Goal: Task Accomplishment & Management: Use online tool/utility

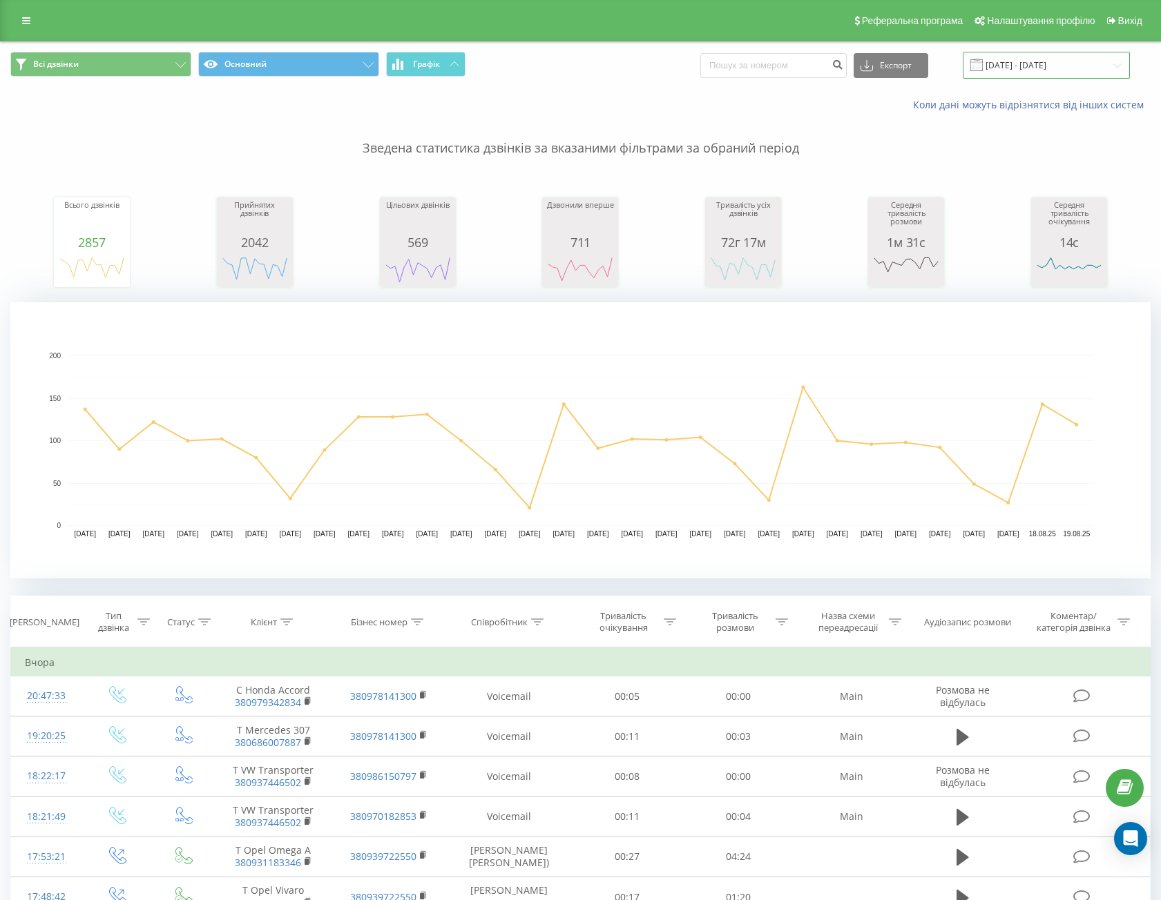
click at [1021, 59] on input "21.07.2025 - 19.08.2025" at bounding box center [1045, 65] width 167 height 27
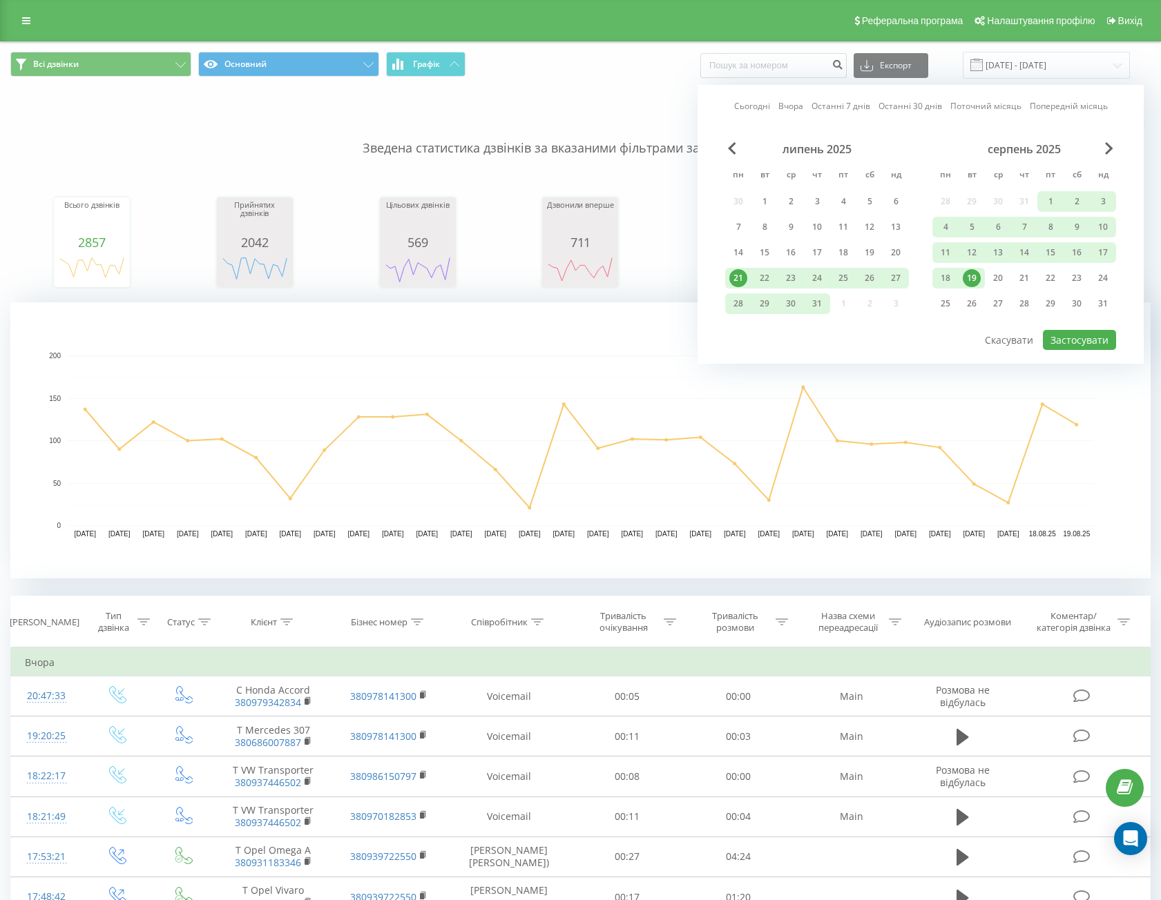
click at [903, 106] on link "Останні 30 днів" at bounding box center [910, 105] width 64 height 13
click at [1058, 339] on button "Застосувати" at bounding box center [1078, 340] width 73 height 20
type input "[DATE] - [DATE]"
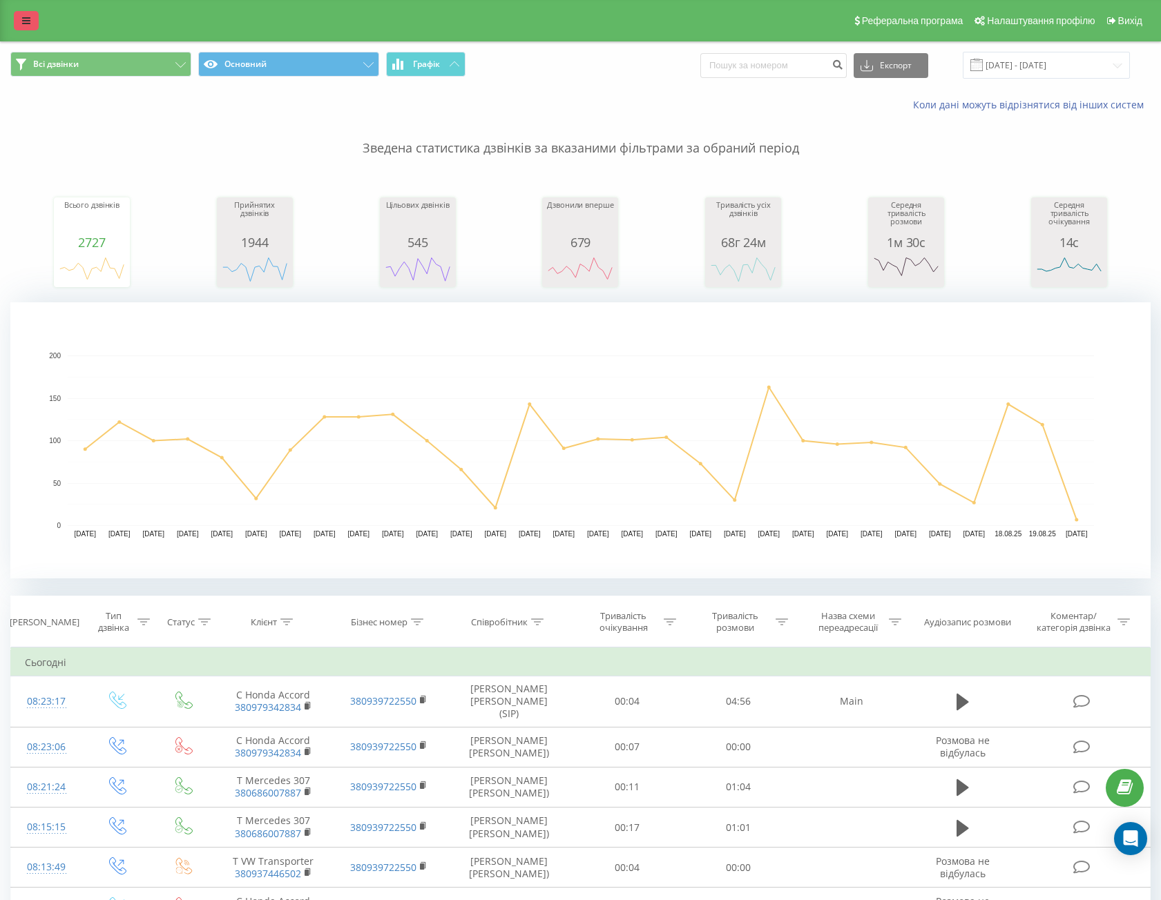
click at [21, 26] on link at bounding box center [26, 20] width 25 height 19
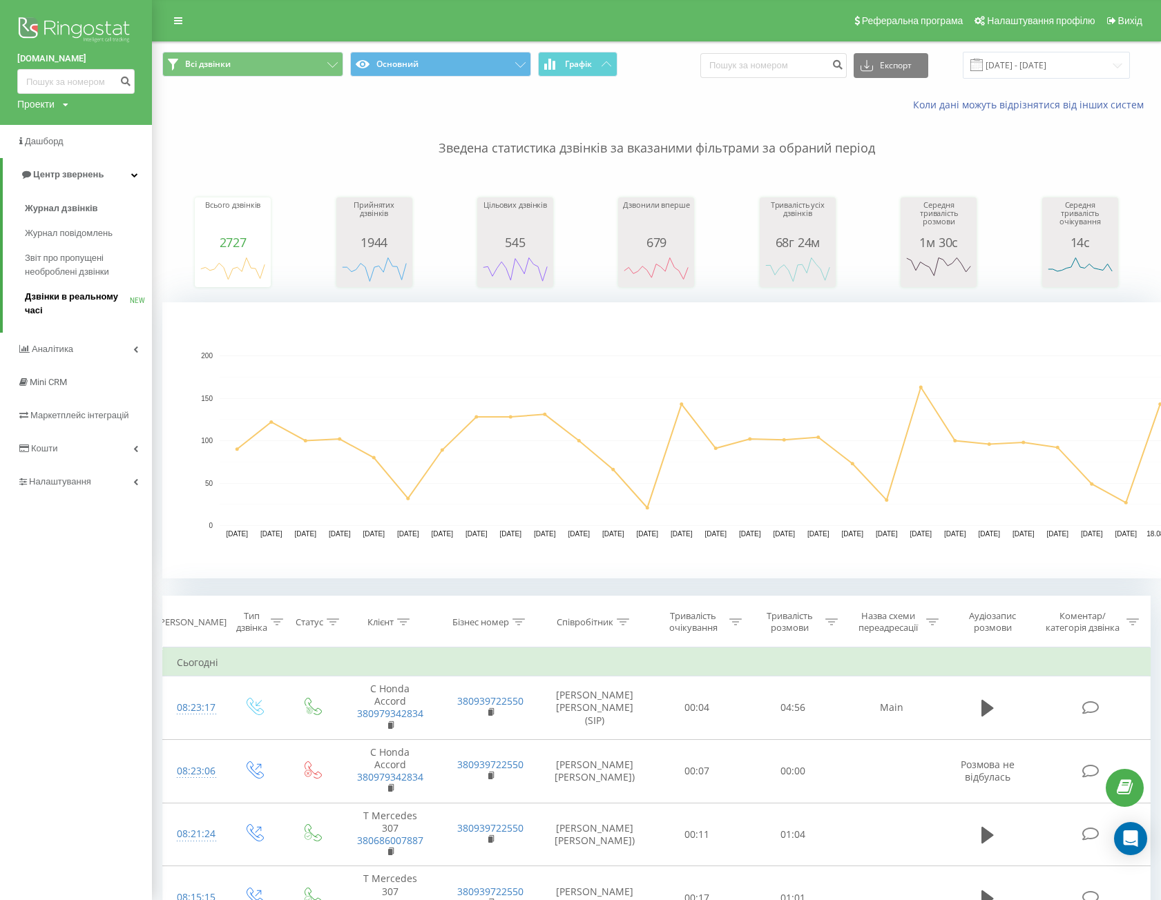
click at [59, 306] on span "Дзвінки в реальному часі" at bounding box center [77, 304] width 105 height 28
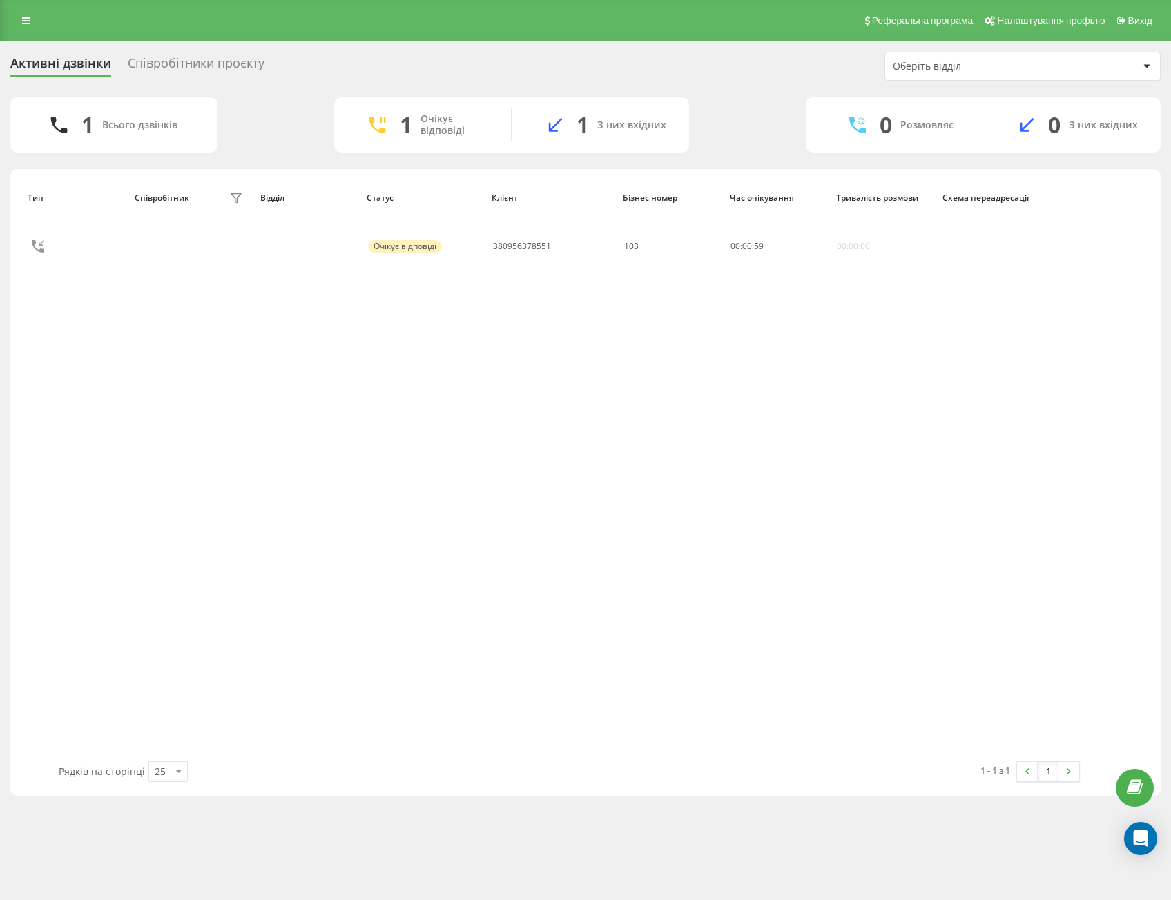
click at [525, 405] on div "Тип Співробітник фільтру Відділ Статус Клієнт Бізнес номер Час очікування Трива…" at bounding box center [585, 468] width 1128 height 585
click at [32, 28] on link at bounding box center [26, 20] width 25 height 19
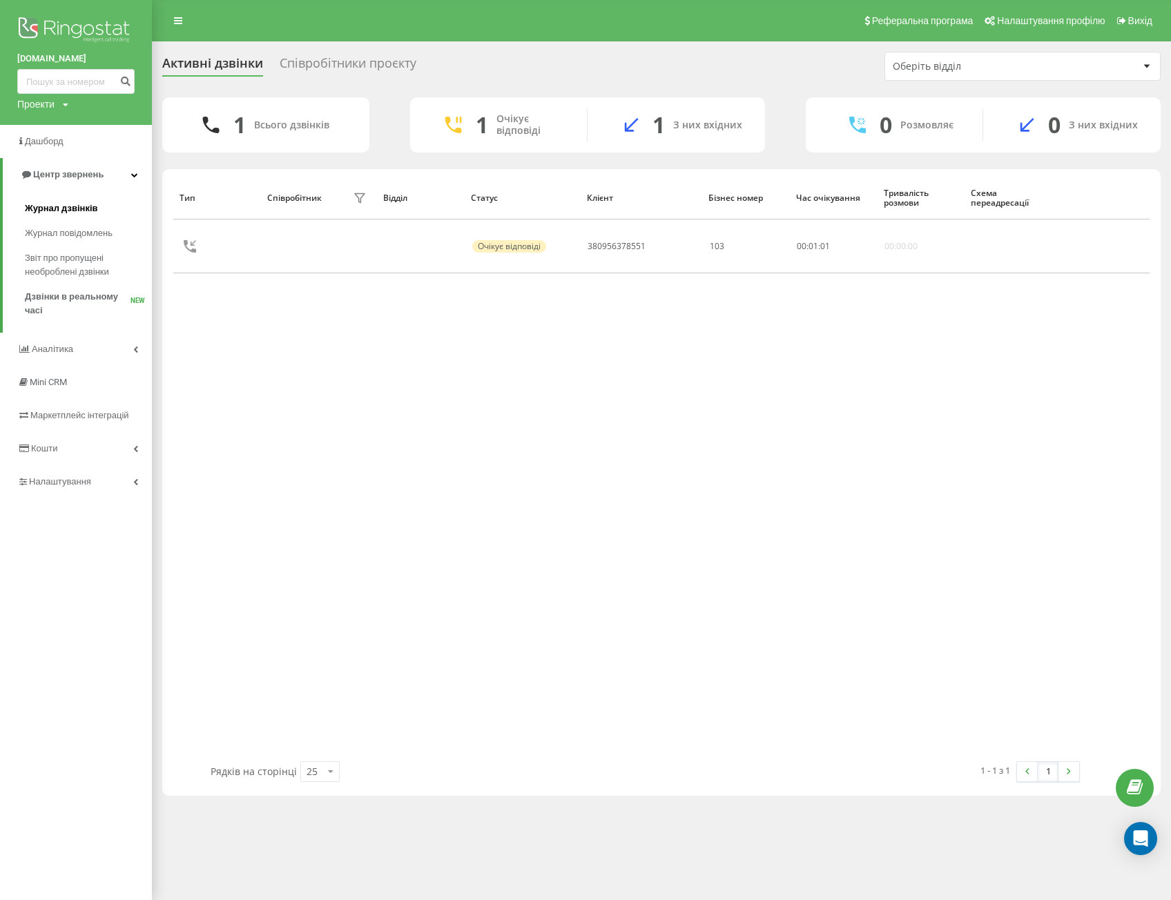
click at [63, 208] on span "Журнал дзвінків" at bounding box center [61, 209] width 73 height 14
click at [64, 305] on span "Дзвінки в реальному часі" at bounding box center [78, 304] width 106 height 28
click at [64, 304] on span "Дзвінки в реальному часі" at bounding box center [78, 304] width 106 height 28
click at [76, 200] on link "Журнал дзвінків" at bounding box center [88, 208] width 127 height 25
click at [91, 207] on span "Журнал дзвінків" at bounding box center [61, 209] width 73 height 14
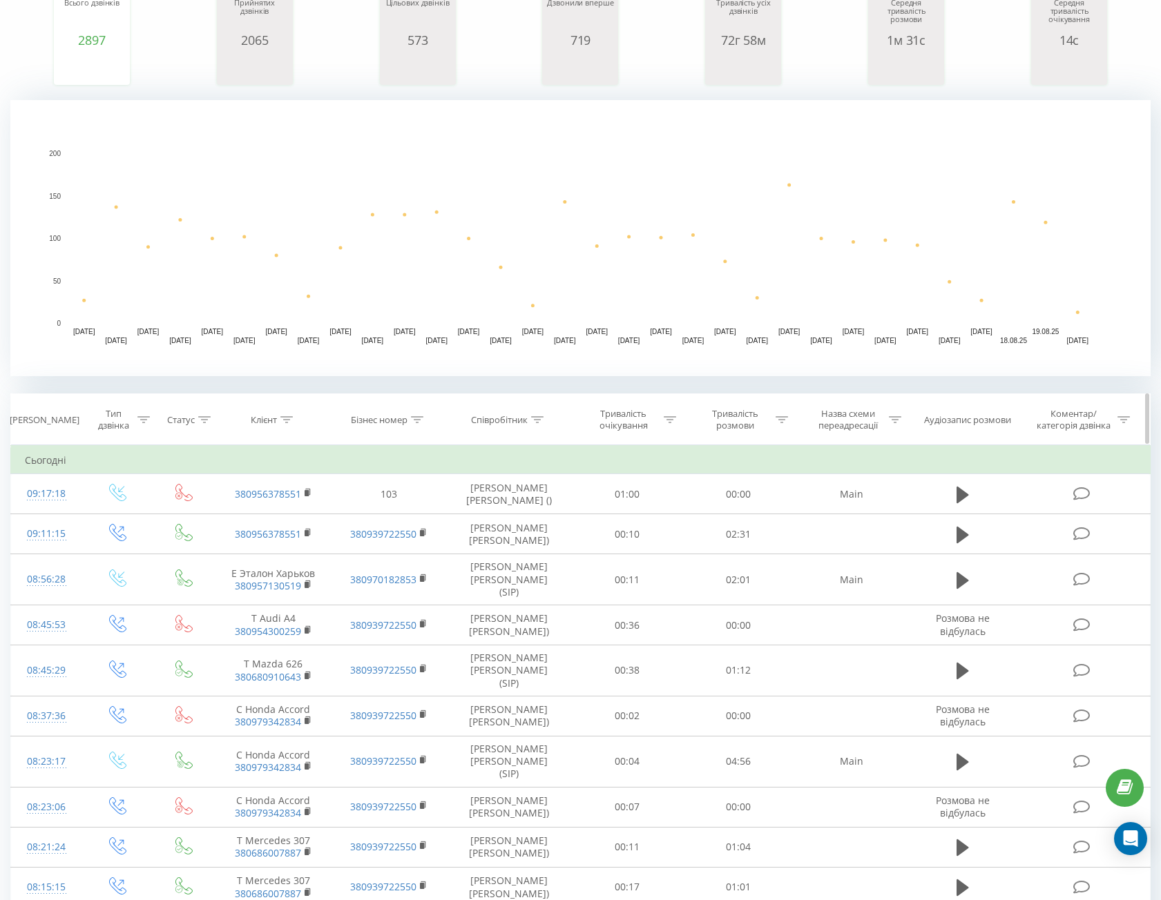
scroll to position [207, 0]
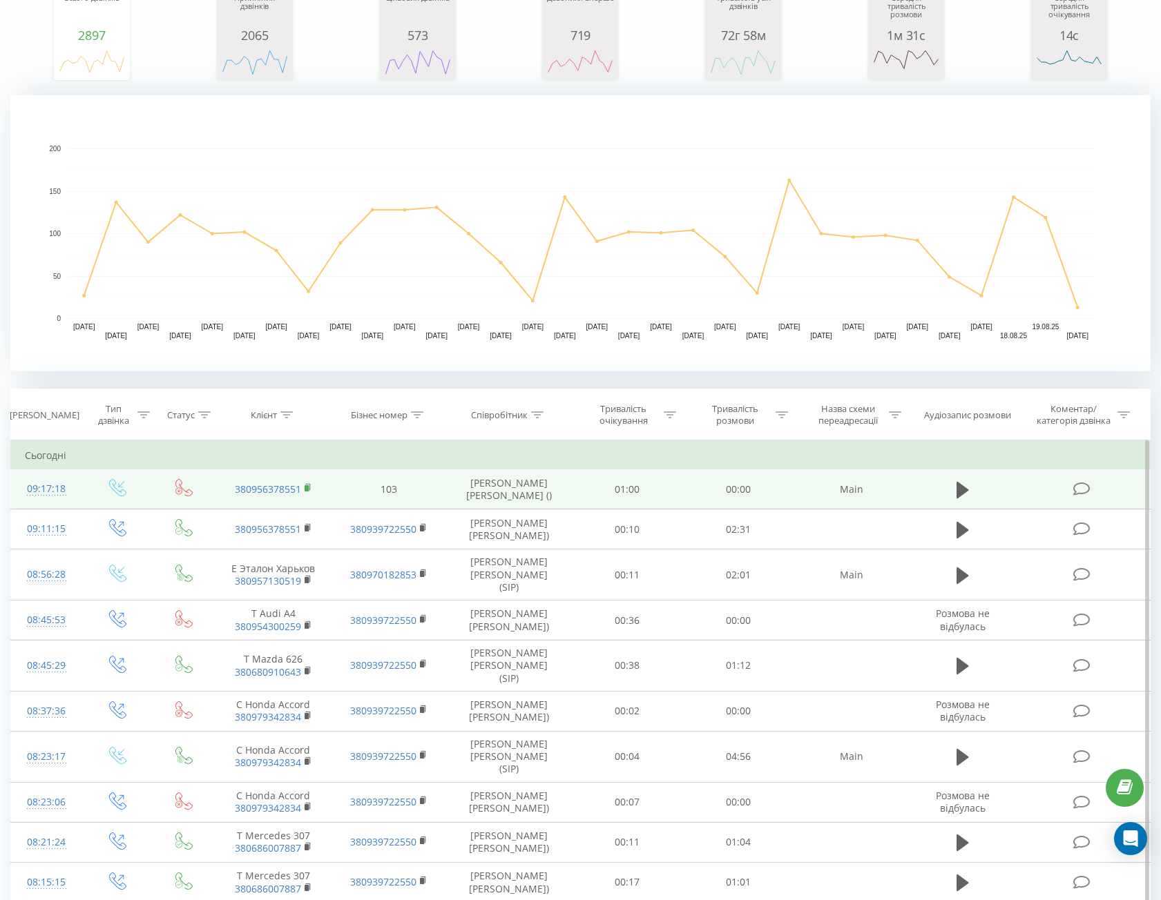
click at [308, 487] on rect at bounding box center [306, 488] width 4 height 6
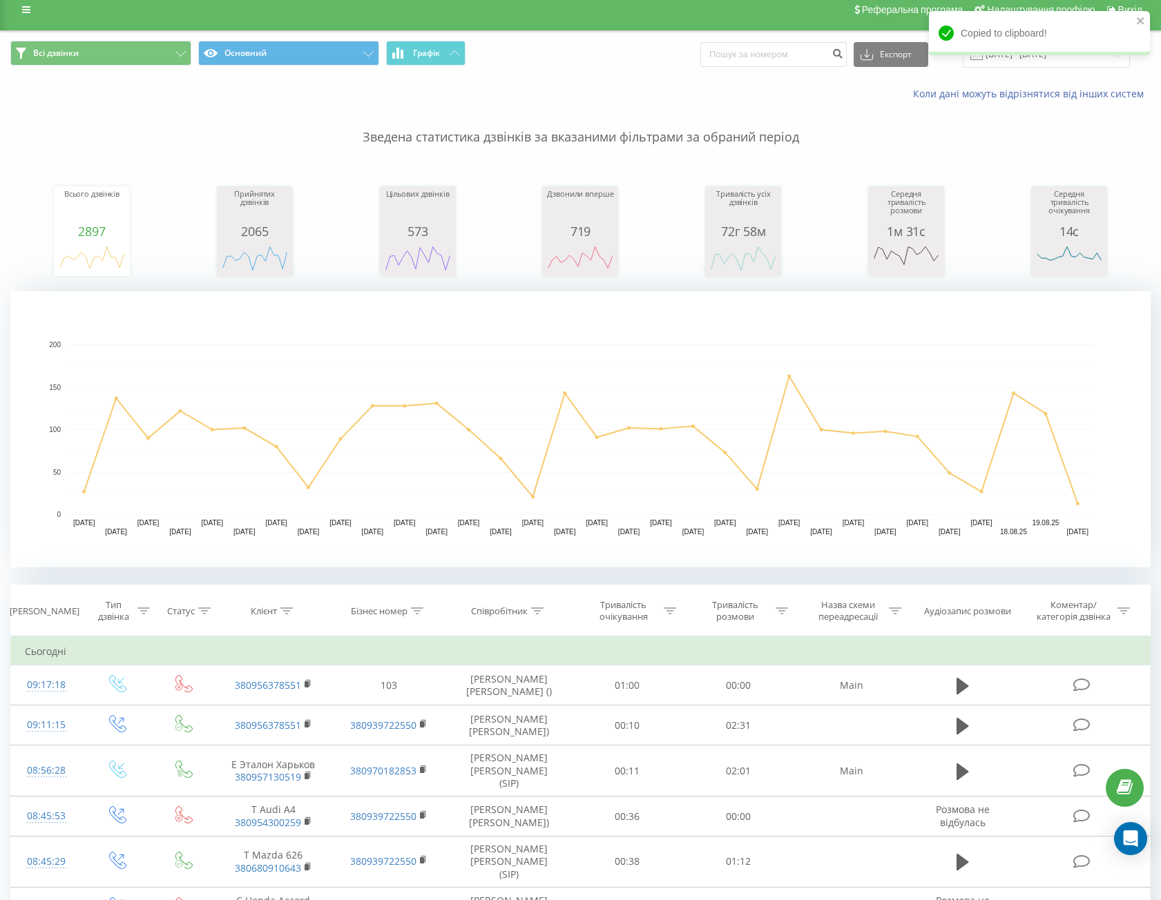
scroll to position [0, 0]
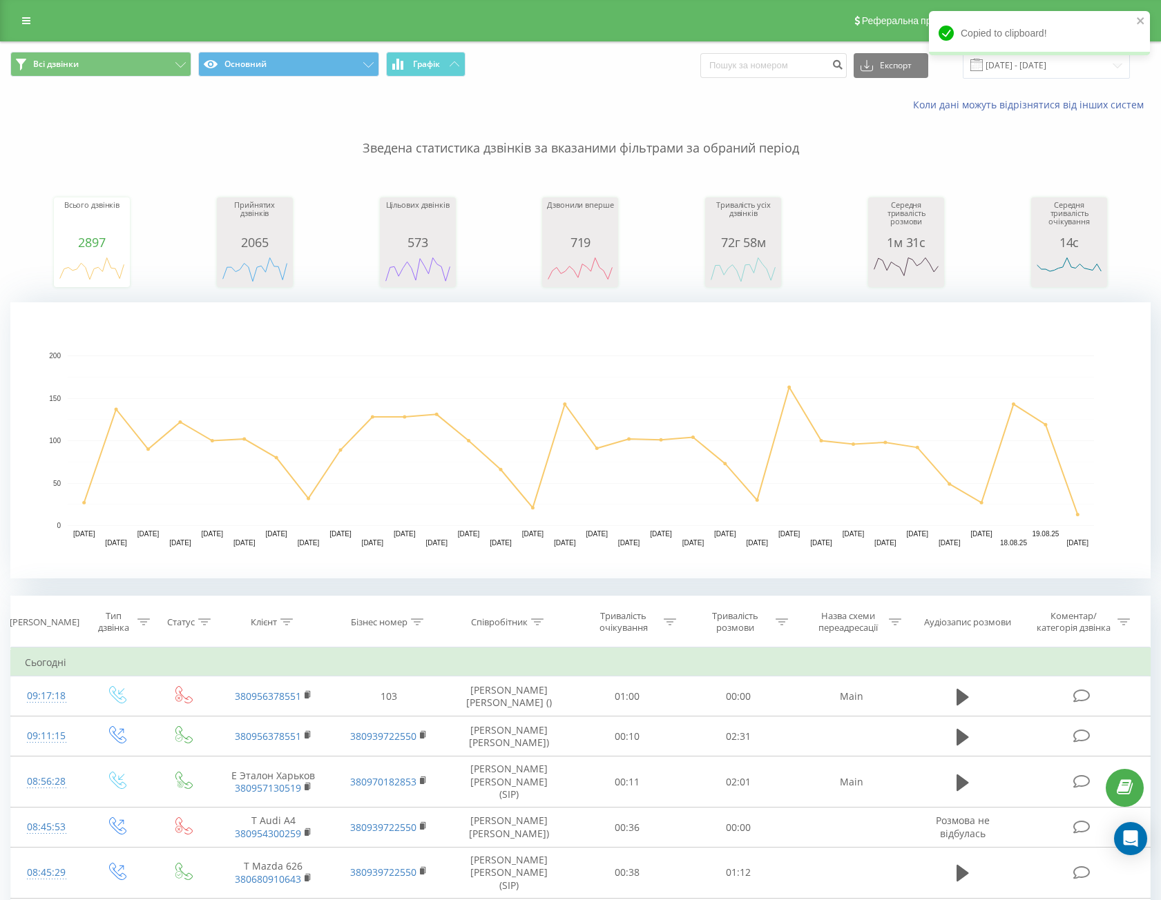
click at [38, 9] on div "Реферальна програма Налаштування профілю Вихід" at bounding box center [580, 20] width 1161 height 41
click at [34, 16] on link at bounding box center [26, 20] width 25 height 19
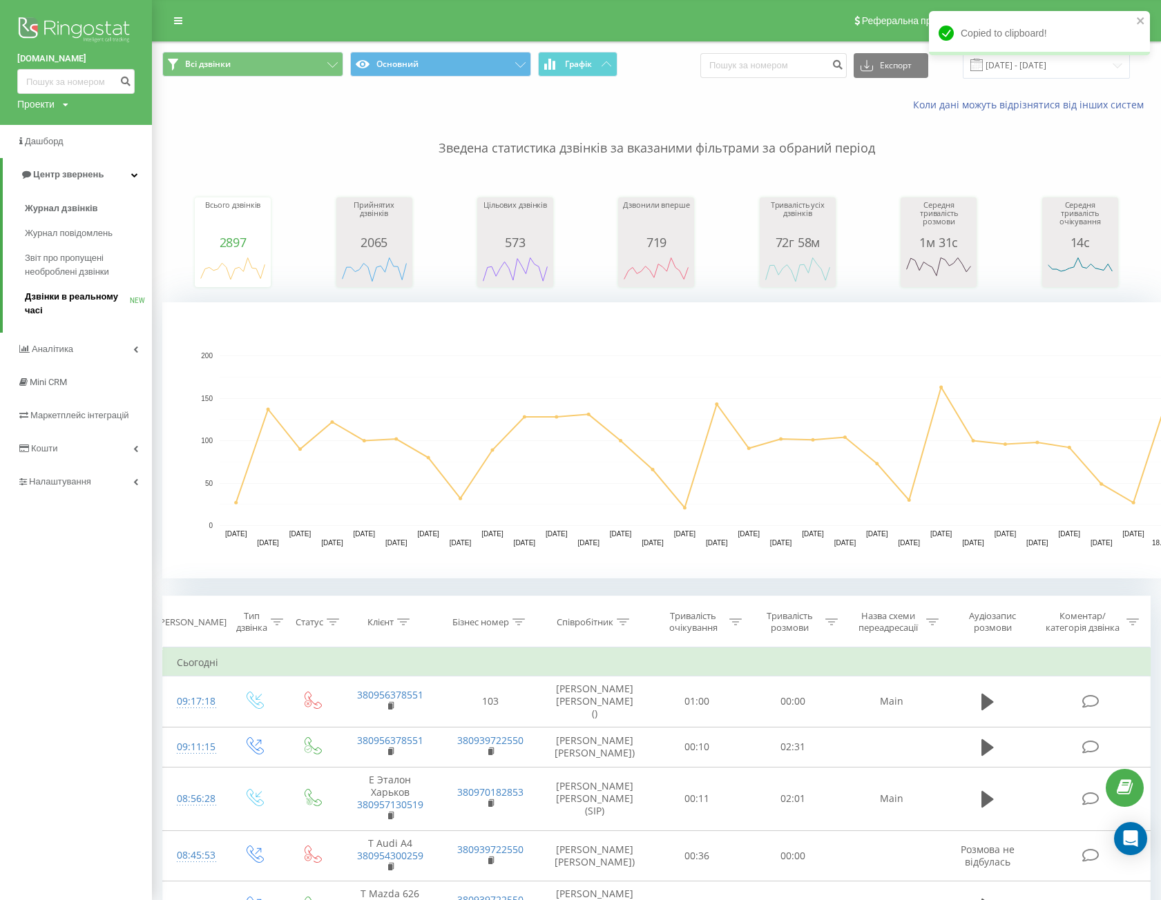
click at [70, 293] on span "Дзвінки в реальному часі" at bounding box center [77, 304] width 105 height 28
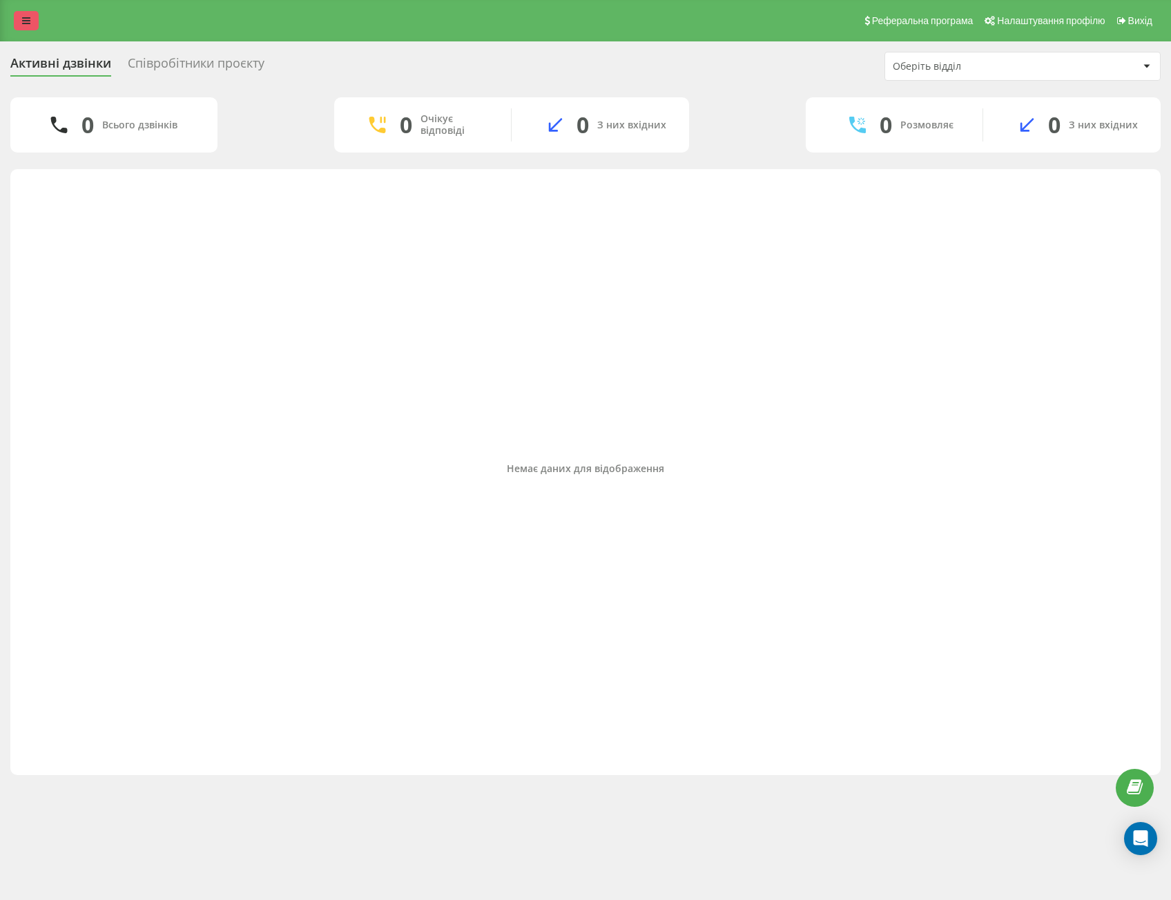
click at [31, 17] on link at bounding box center [26, 20] width 25 height 19
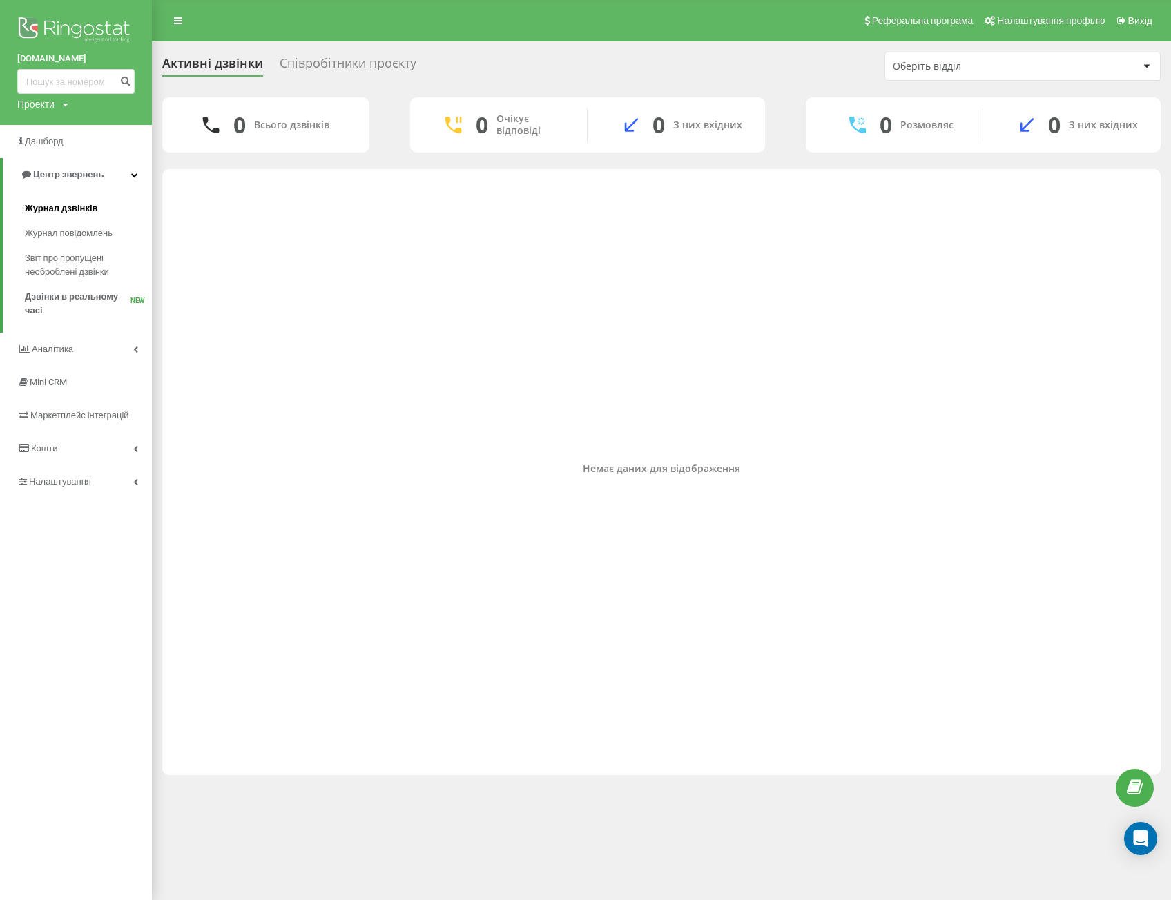
click at [66, 208] on span "Журнал дзвінків" at bounding box center [61, 209] width 73 height 14
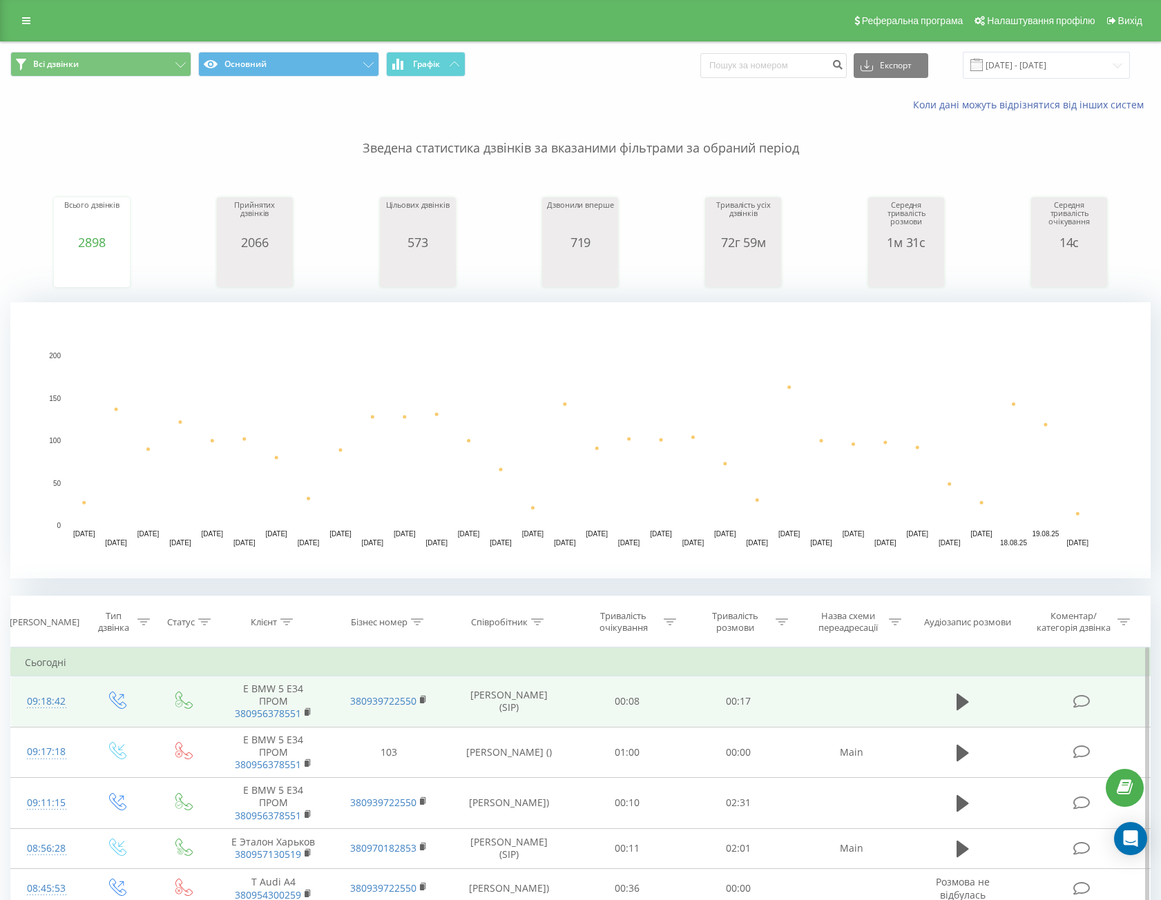
scroll to position [276, 0]
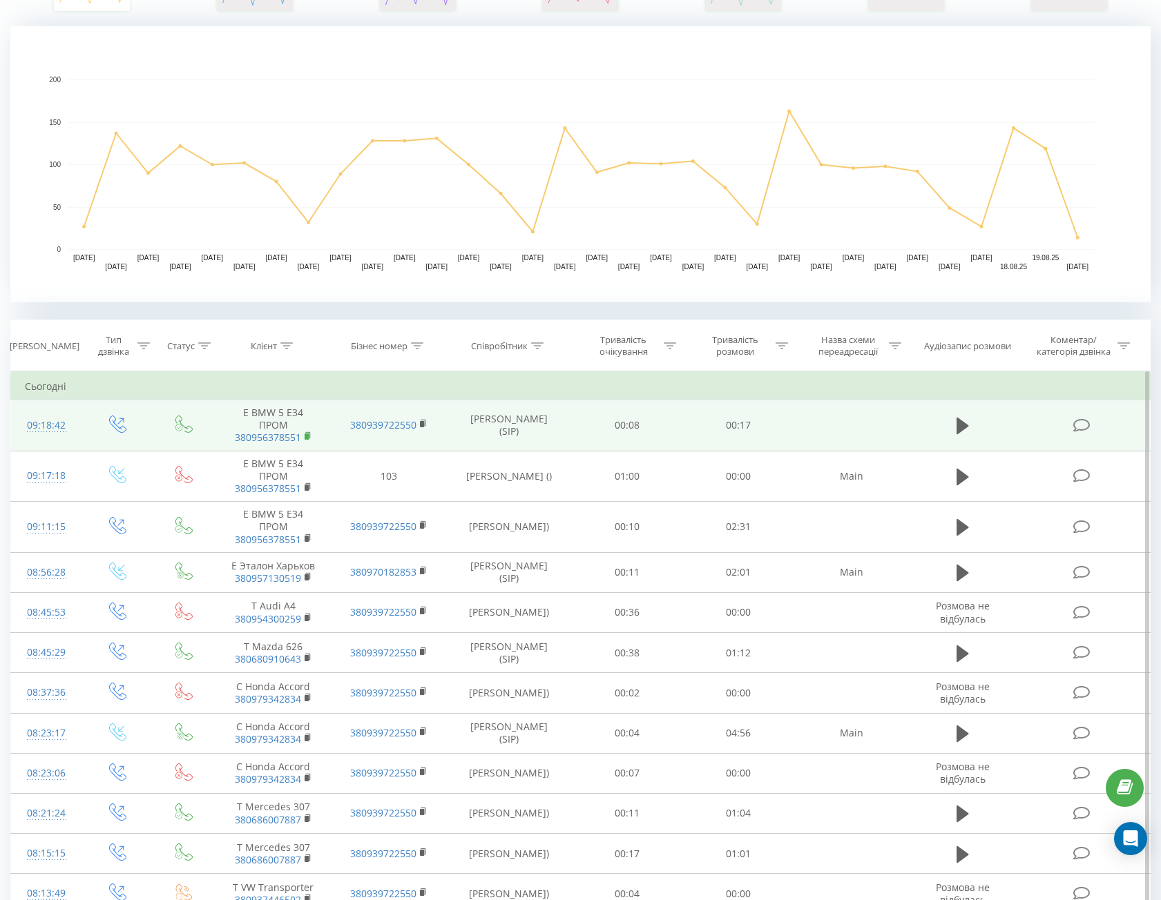
click at [309, 438] on rect at bounding box center [306, 437] width 4 height 6
drag, startPoint x: 293, startPoint y: 423, endPoint x: 244, endPoint y: 411, distance: 50.6
click at [244, 411] on td "Е BMW 5 E34 ПРОМ 380956378551" at bounding box center [273, 425] width 116 height 51
copy td "Е BMW 5 E34 ПРОМ"
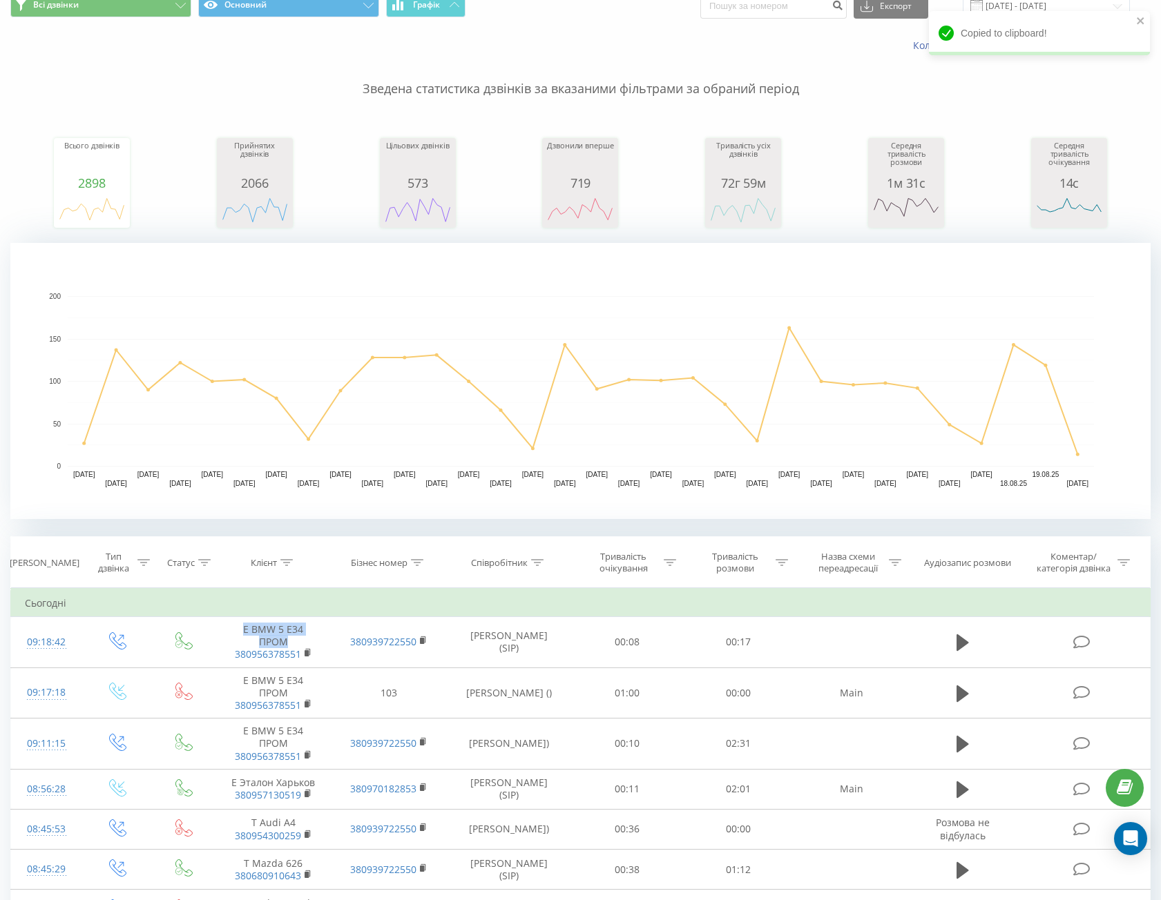
scroll to position [0, 0]
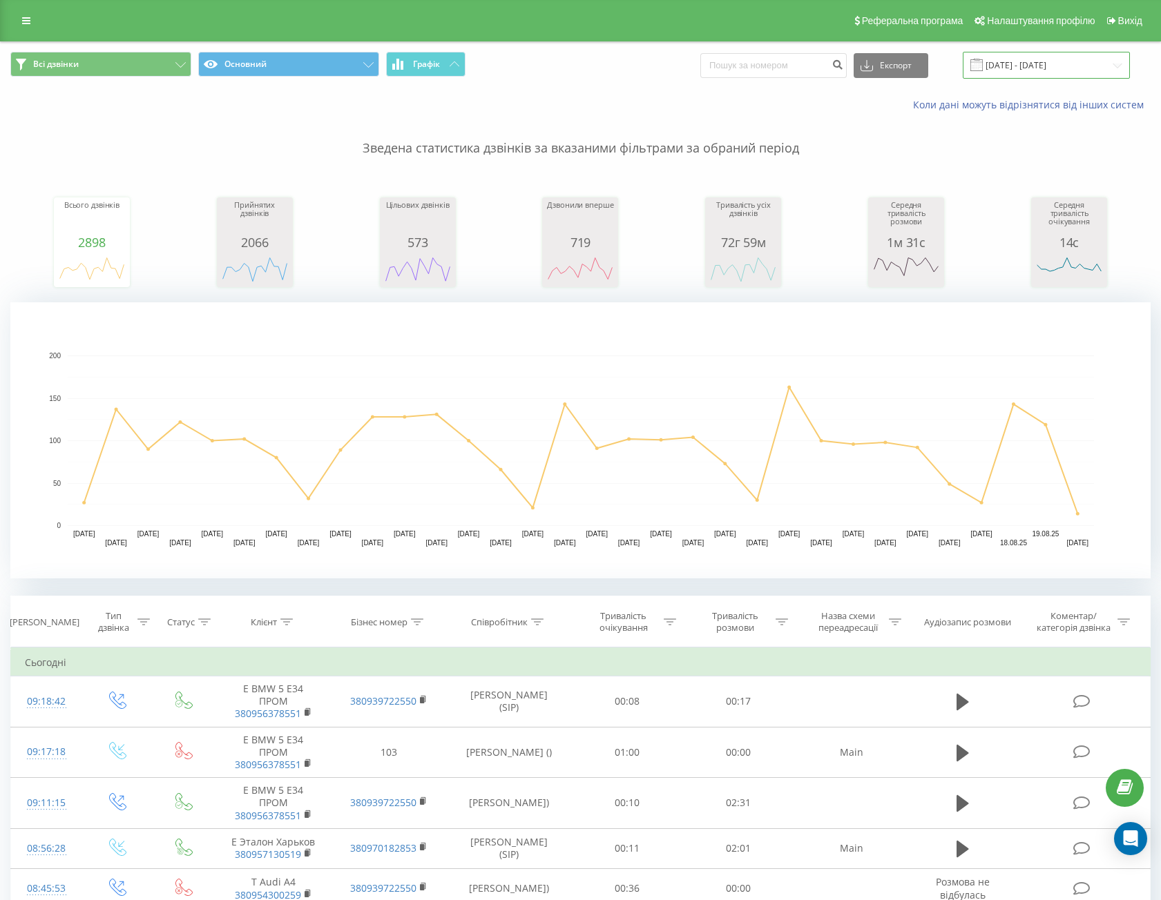
click at [1027, 66] on input "[DATE] - [DATE]" at bounding box center [1045, 65] width 167 height 27
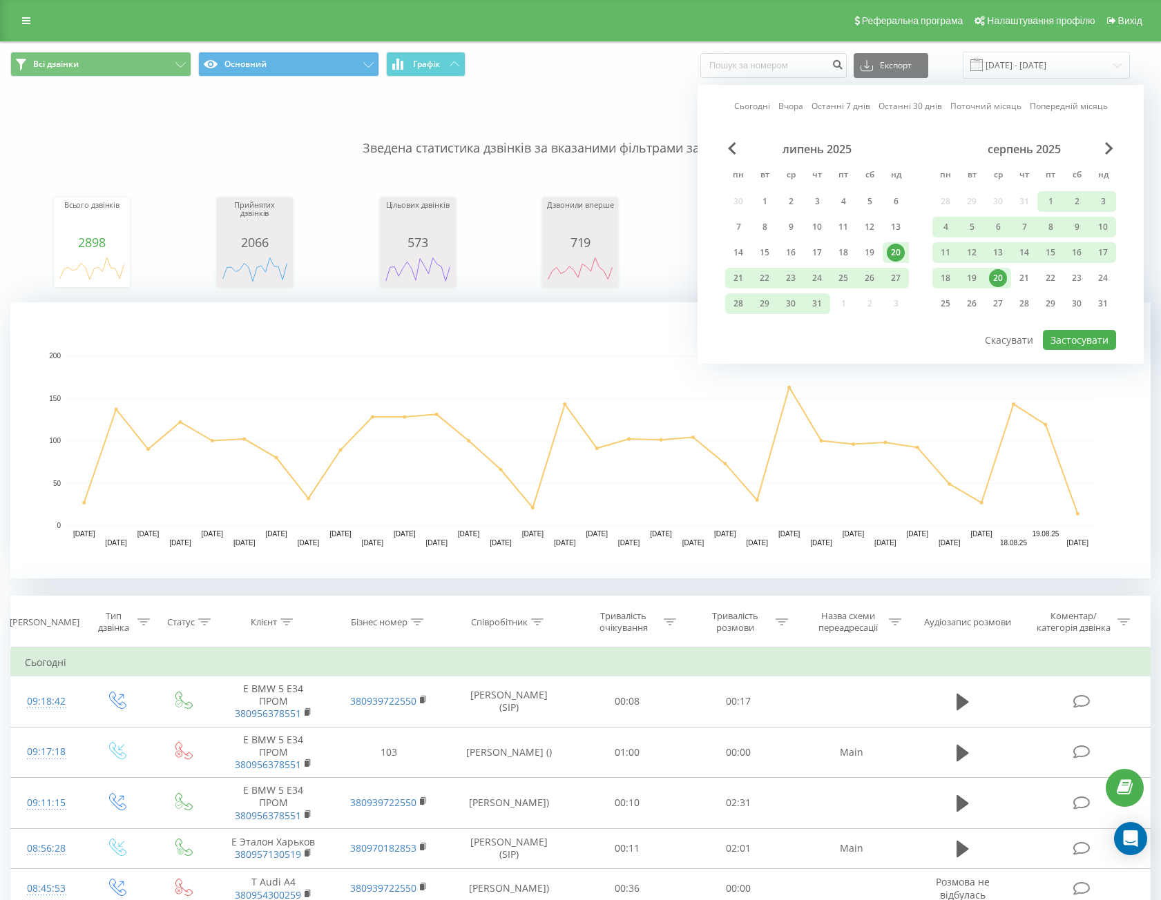
click at [903, 111] on link "Останні 30 днів" at bounding box center [910, 105] width 64 height 13
click at [1089, 342] on button "Застосувати" at bounding box center [1078, 340] width 73 height 20
type input "[DATE] - [DATE]"
